Goal: Transaction & Acquisition: Purchase product/service

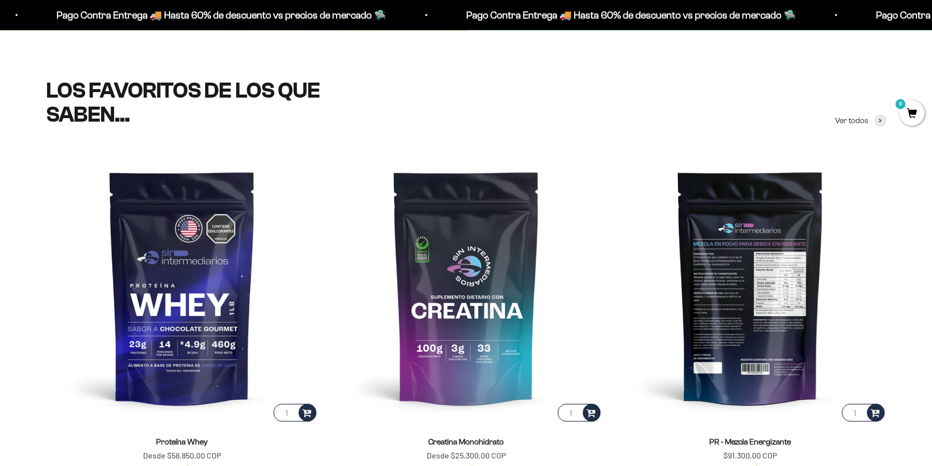
scroll to position [450, 0]
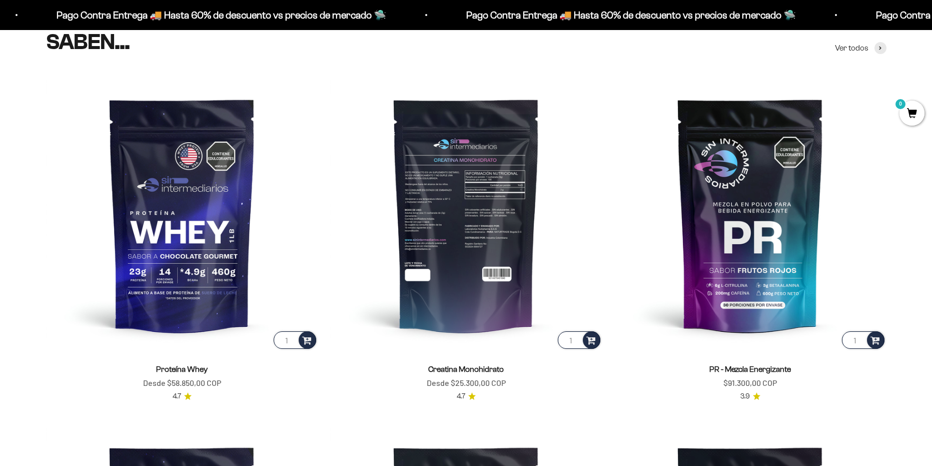
click at [471, 276] on img at bounding box center [466, 215] width 272 height 272
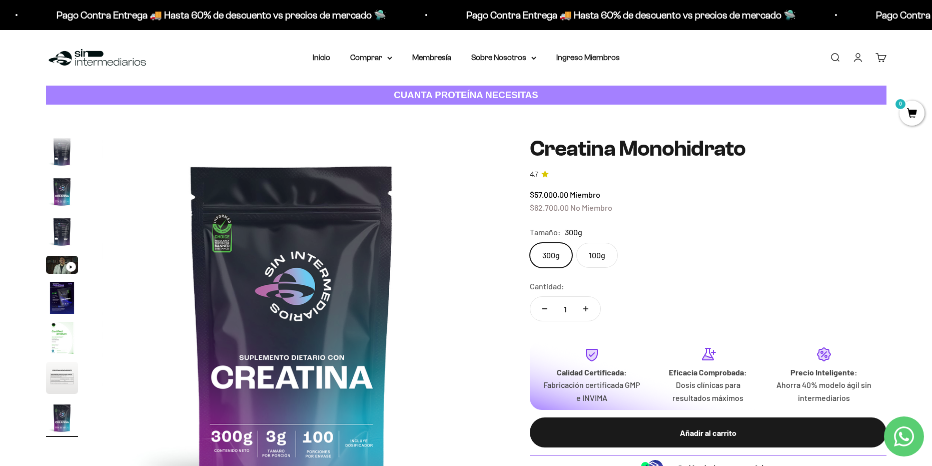
click at [595, 248] on label "100g" at bounding box center [597, 255] width 42 height 25
click at [530, 243] on input "100g" at bounding box center [529, 242] width 1 height 1
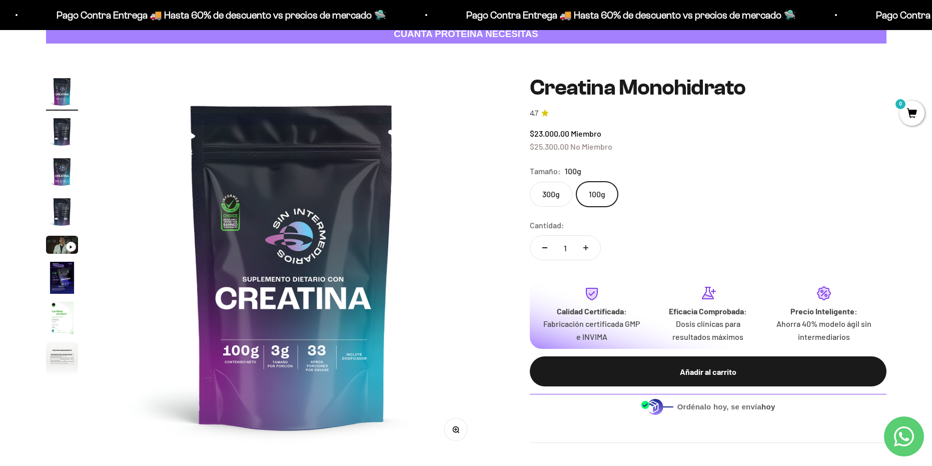
scroll to position [100, 0]
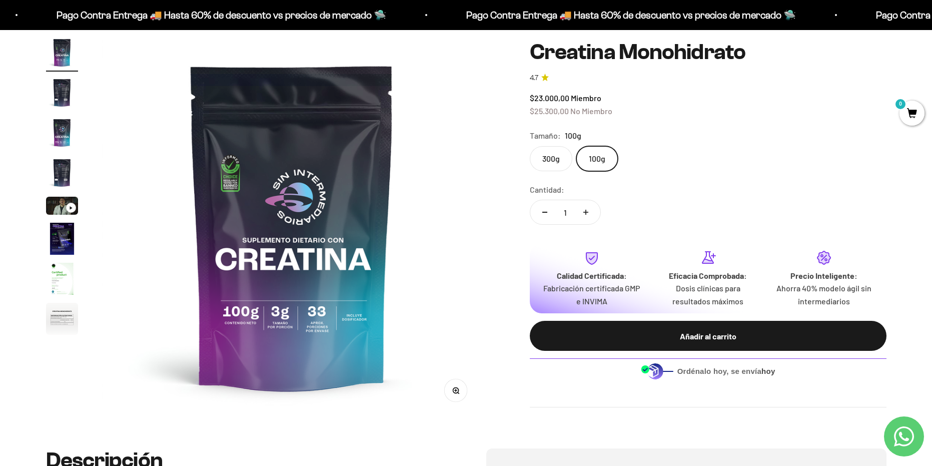
click at [548, 159] on label "300g" at bounding box center [551, 158] width 43 height 25
click at [530, 146] on input "300g" at bounding box center [529, 146] width 1 height 1
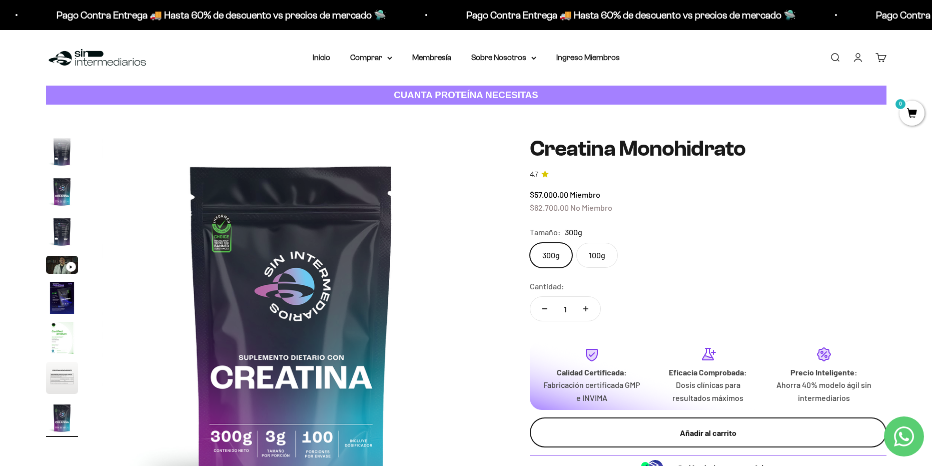
click at [755, 431] on div "Añadir al carrito" at bounding box center [708, 432] width 317 height 13
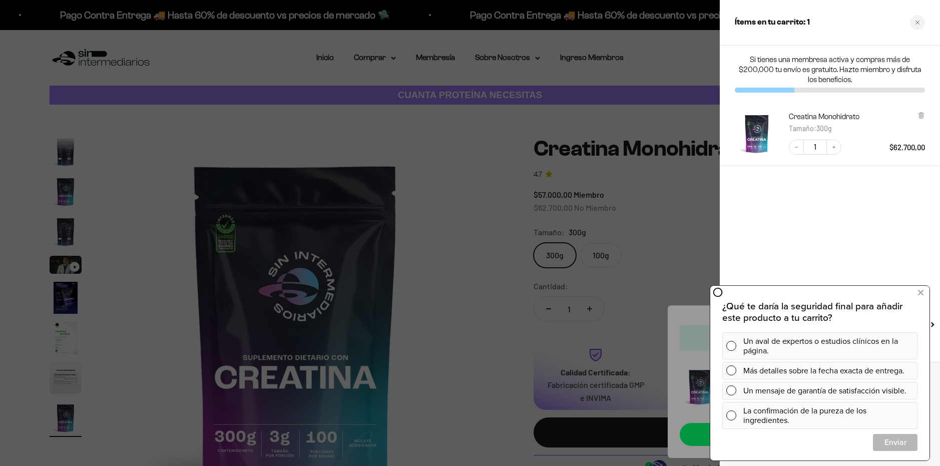
click at [671, 223] on div at bounding box center [470, 233] width 940 height 466
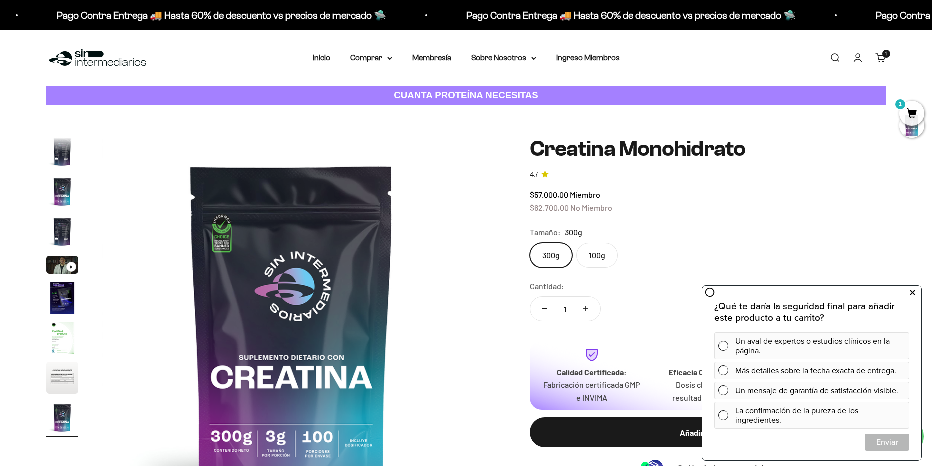
click at [915, 293] on button at bounding box center [913, 293] width 18 height 16
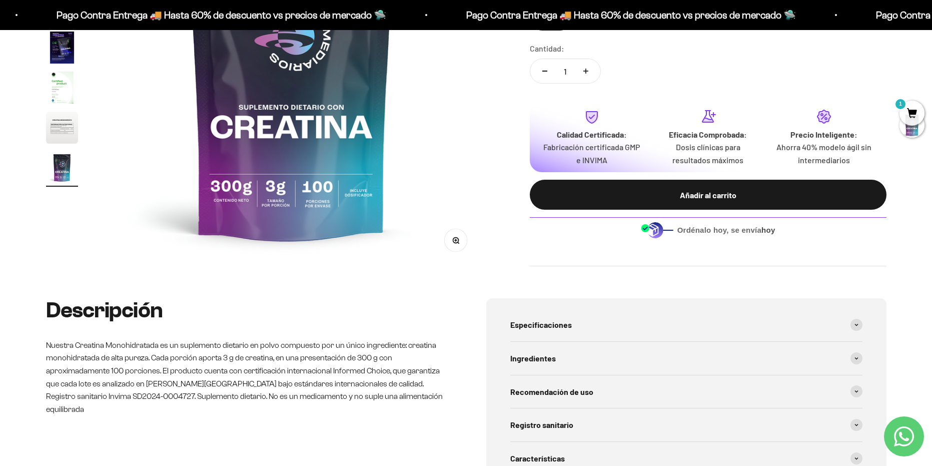
scroll to position [0, 3135]
